Goal: Task Accomplishment & Management: Manage account settings

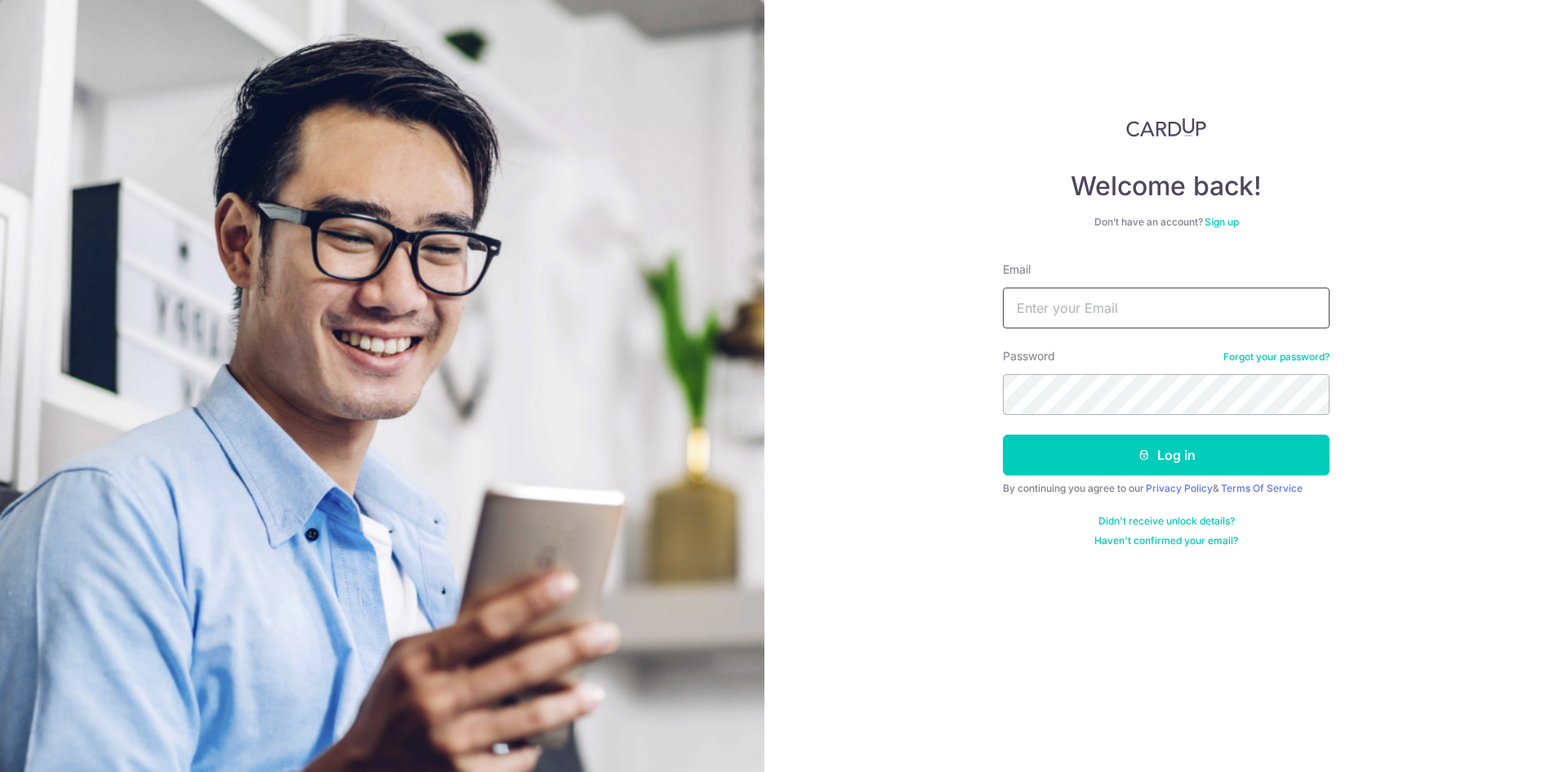
click at [1242, 301] on input "Email" at bounding box center [1166, 308] width 327 height 41
type input "reubenfoo89@gmail.com"
click at [1003, 435] on button "Log in" at bounding box center [1166, 455] width 327 height 41
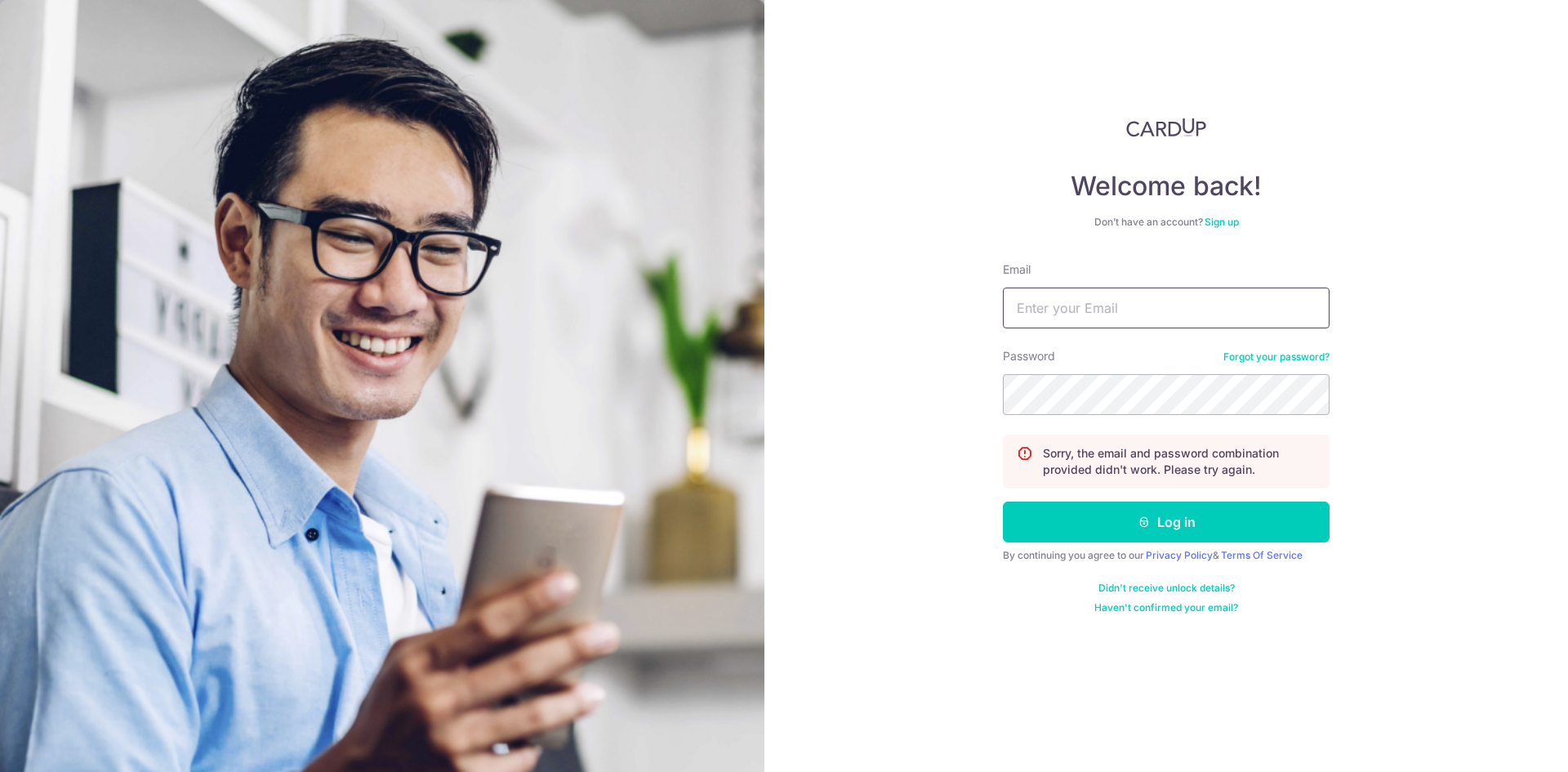
click at [1120, 314] on input "Email" at bounding box center [1166, 308] width 327 height 41
type input "reubenfoo89@gmail.com"
click at [1003, 502] on button "Log in" at bounding box center [1166, 522] width 327 height 41
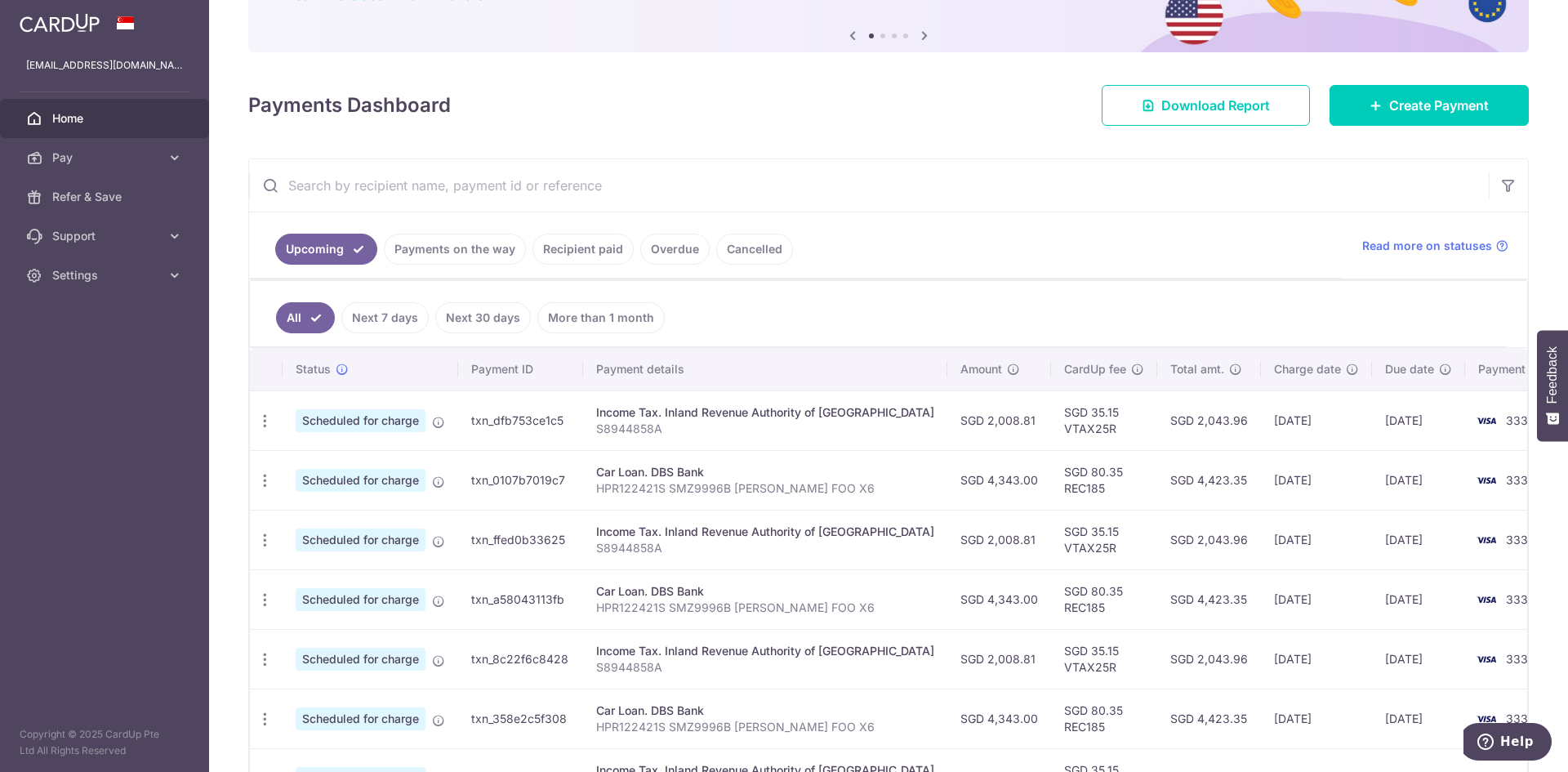
scroll to position [163, 0]
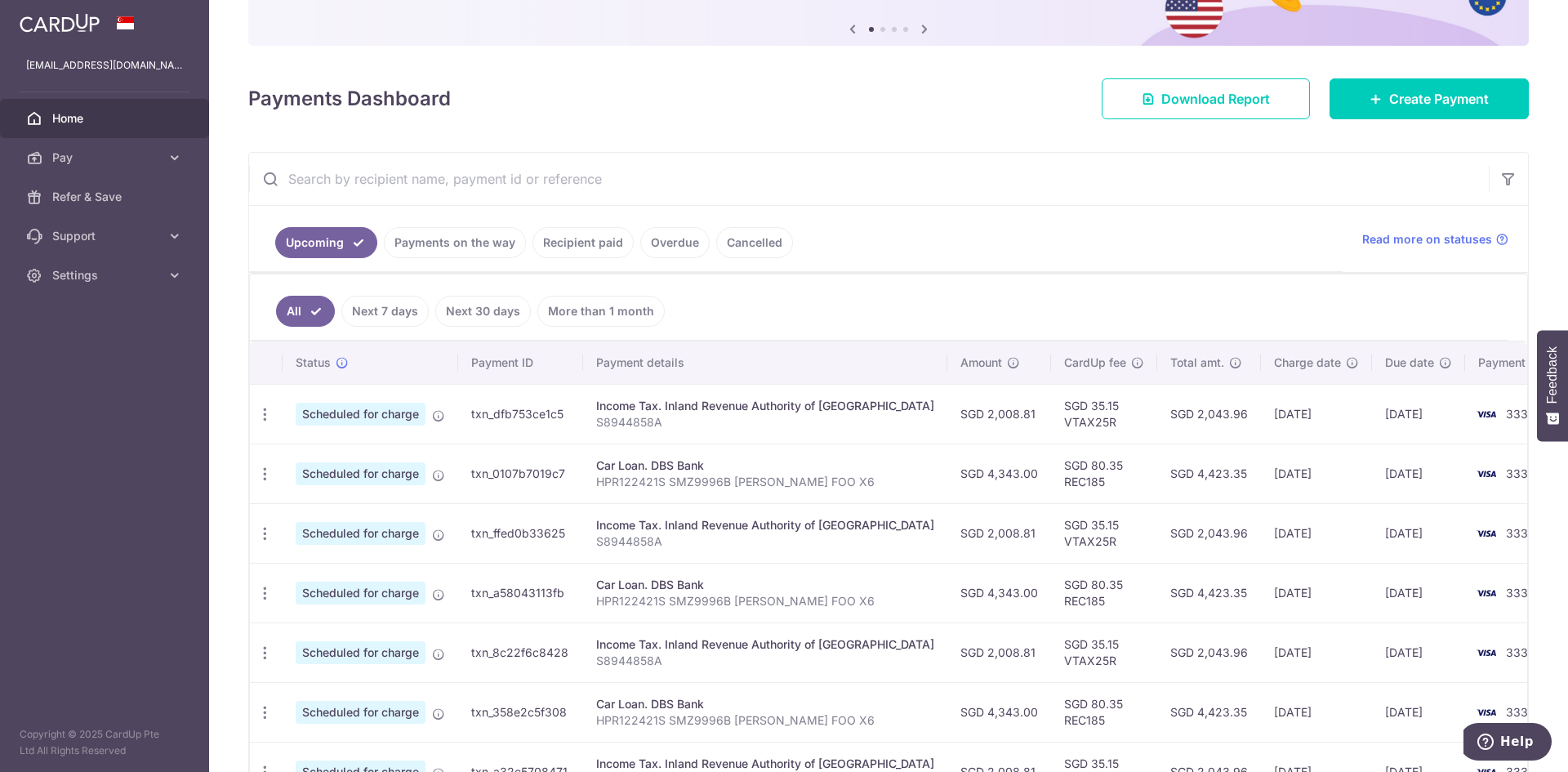
click at [581, 243] on link "Recipient paid" at bounding box center [583, 243] width 101 height 31
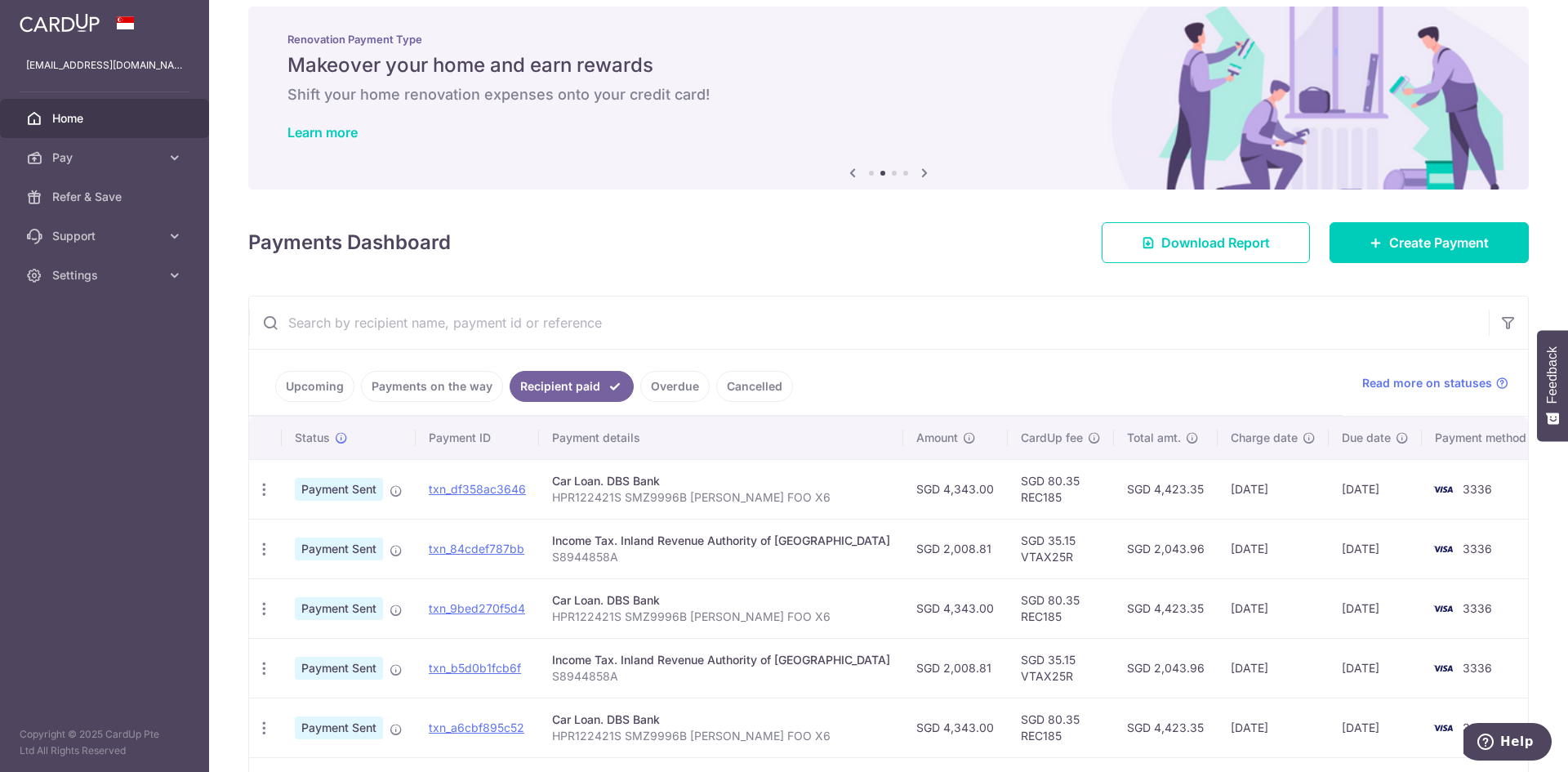
scroll to position [0, 0]
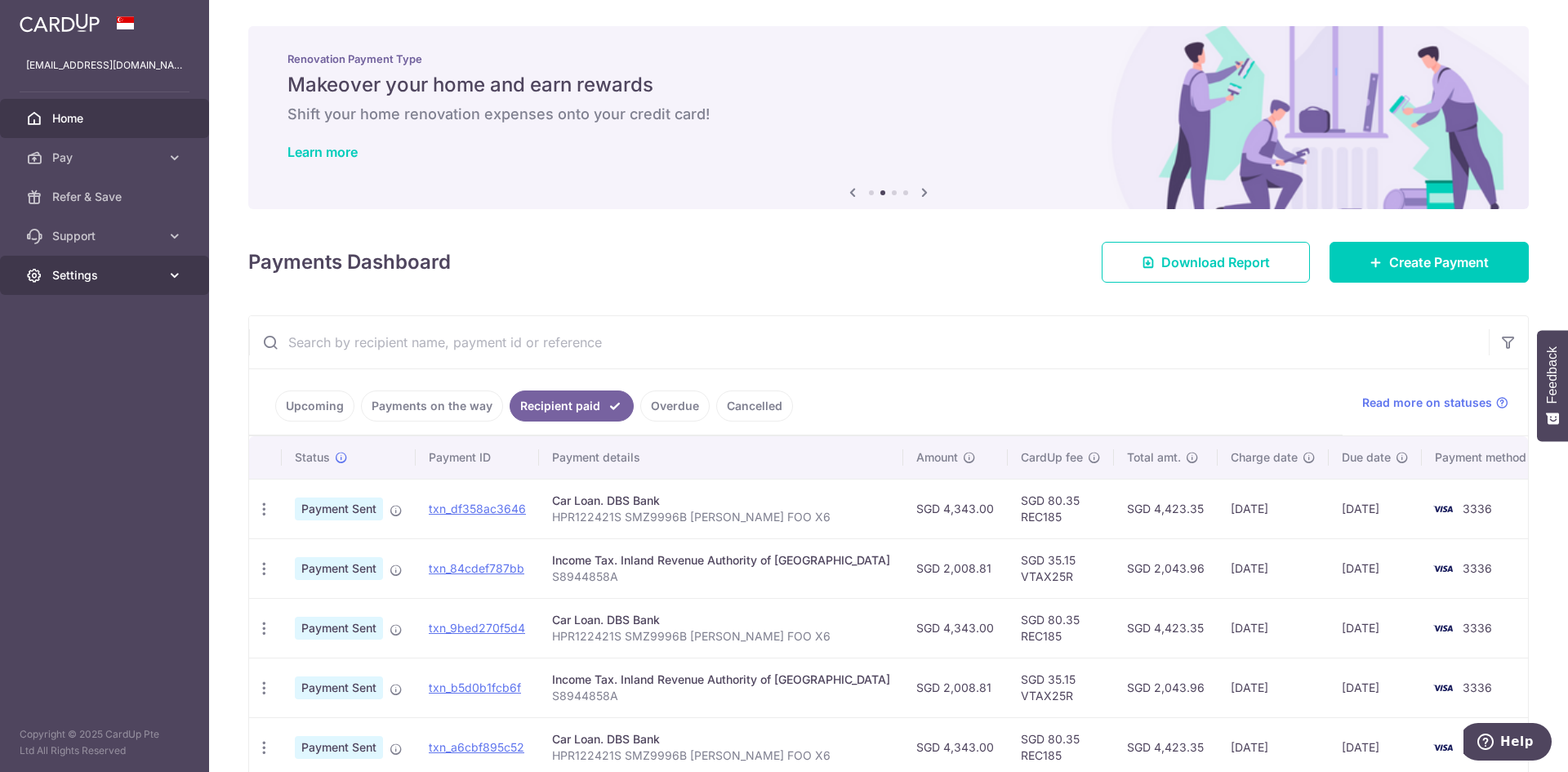
click at [98, 278] on span "Settings" at bounding box center [106, 275] width 108 height 16
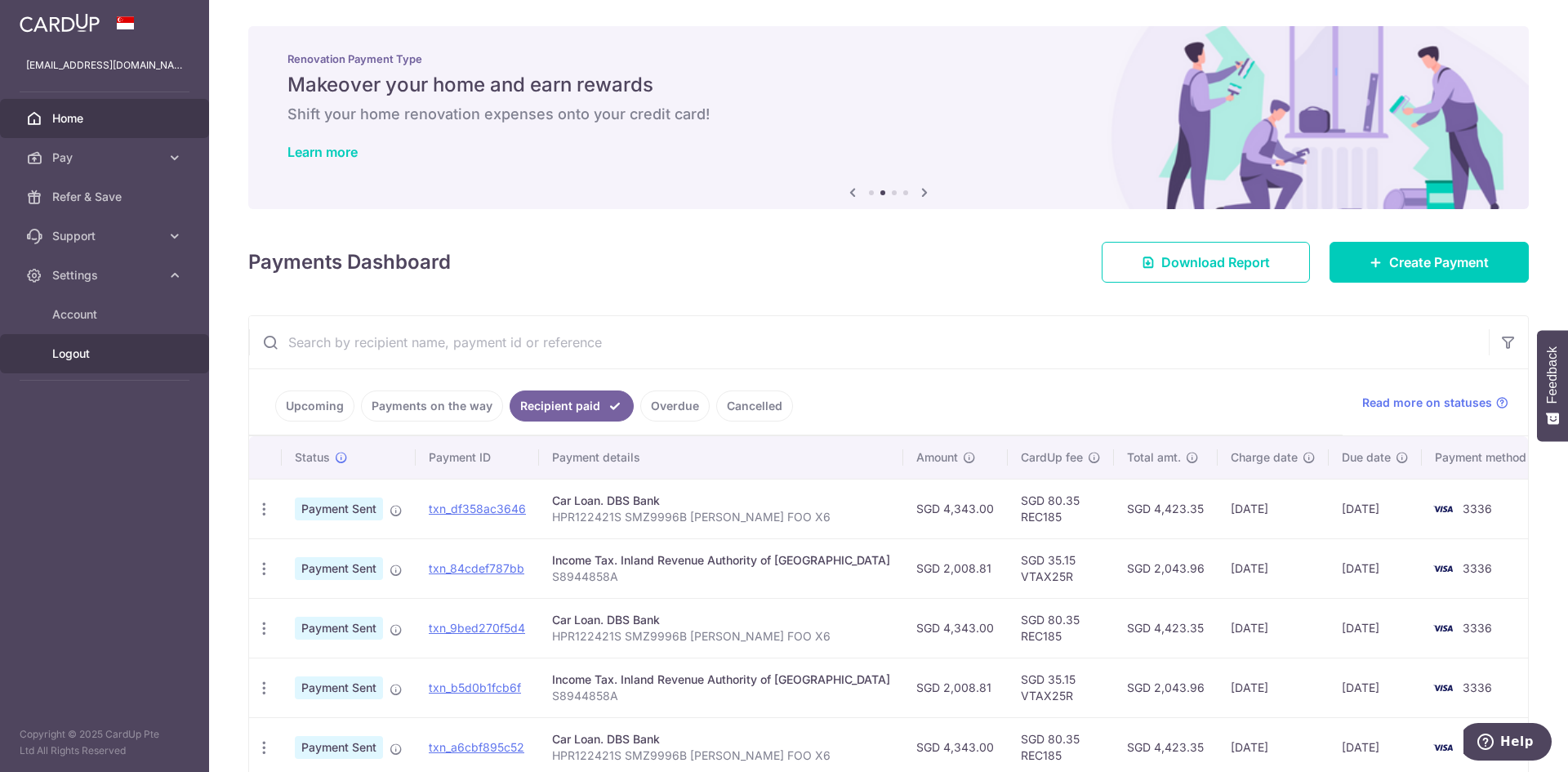
click at [84, 364] on link "Logout" at bounding box center [104, 354] width 209 height 39
